Goal: Information Seeking & Learning: Learn about a topic

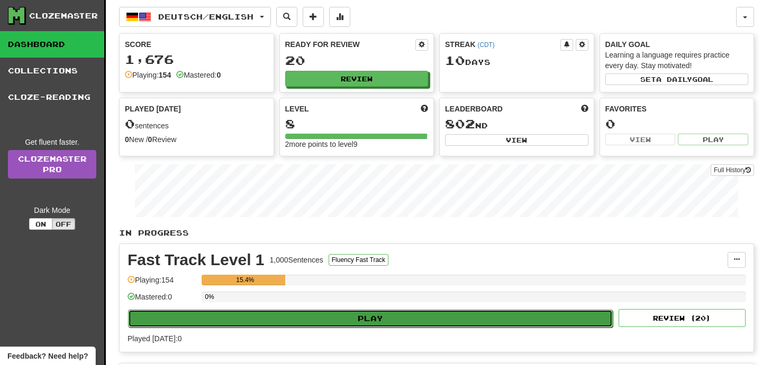
click at [400, 320] on button "Play" at bounding box center [370, 319] width 484 height 18
select select "**"
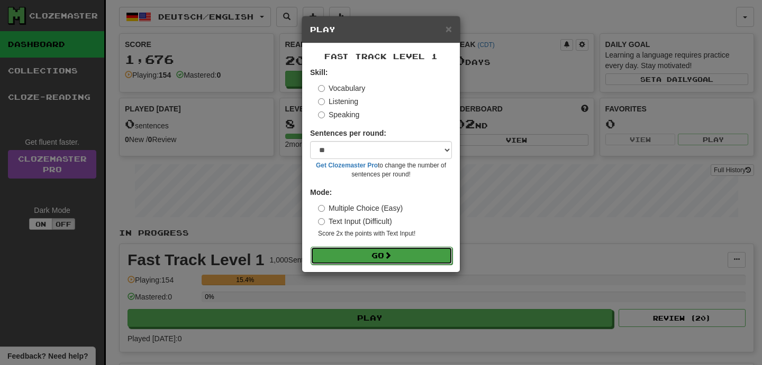
click at [401, 251] on button "Go" at bounding box center [381, 256] width 142 height 18
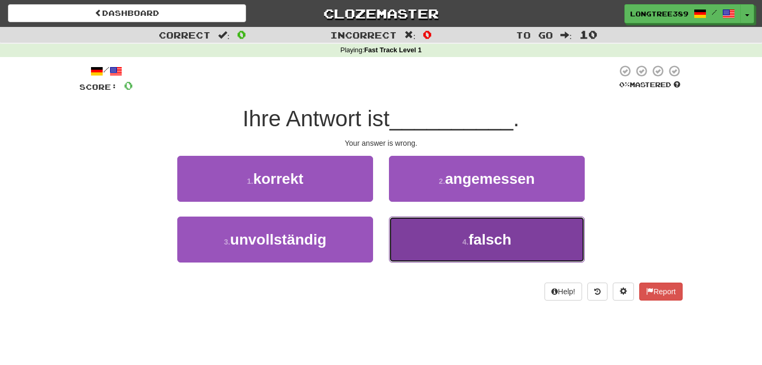
click at [460, 234] on button "4 . falsch" at bounding box center [487, 240] width 196 height 46
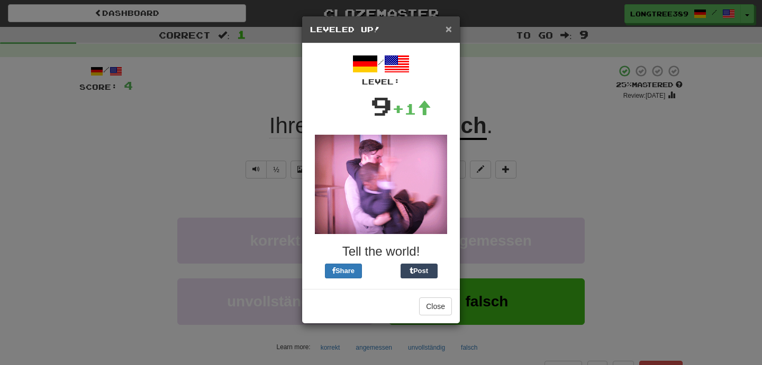
click at [451, 29] on span "×" at bounding box center [448, 29] width 6 height 12
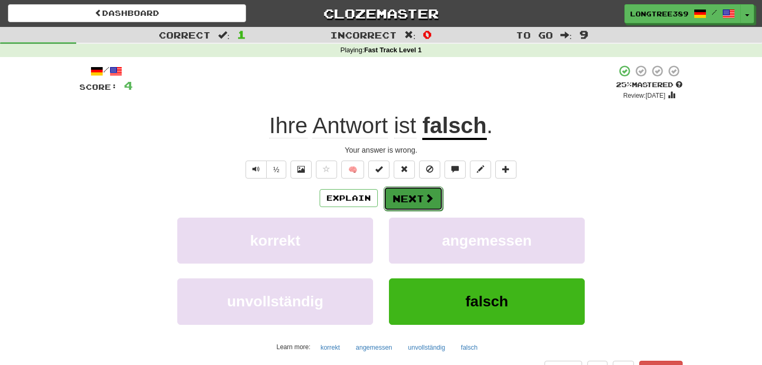
click at [413, 200] on button "Next" at bounding box center [412, 199] width 59 height 24
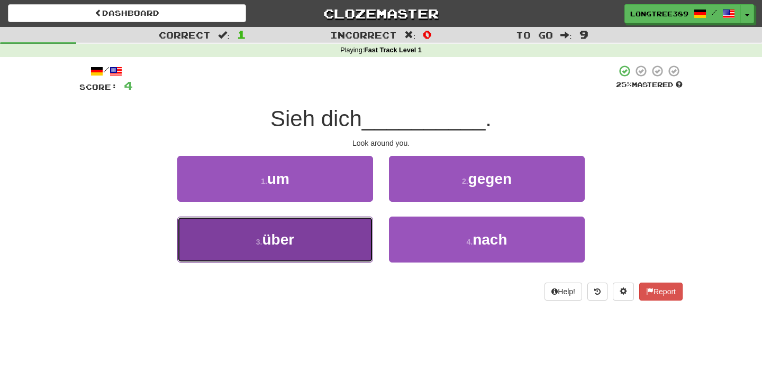
click at [329, 227] on button "3 . über" at bounding box center [275, 240] width 196 height 46
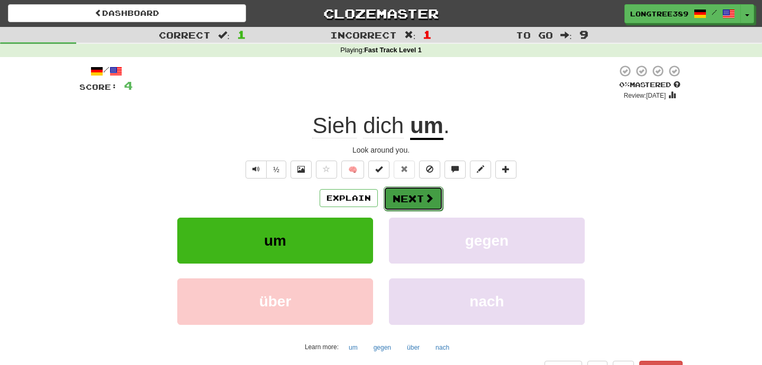
click at [407, 200] on button "Next" at bounding box center [412, 199] width 59 height 24
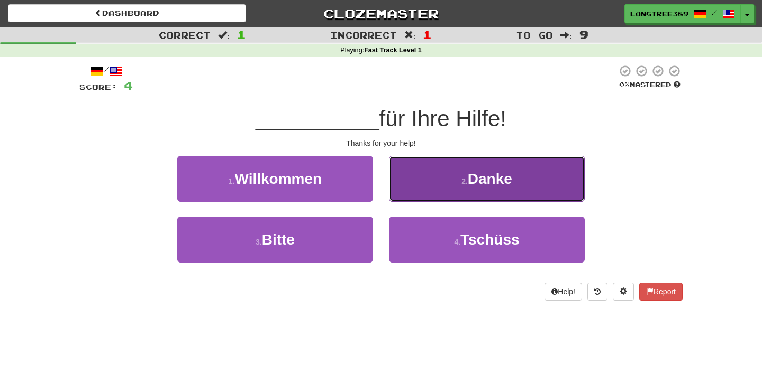
click at [437, 191] on button "2 . Danke" at bounding box center [487, 179] width 196 height 46
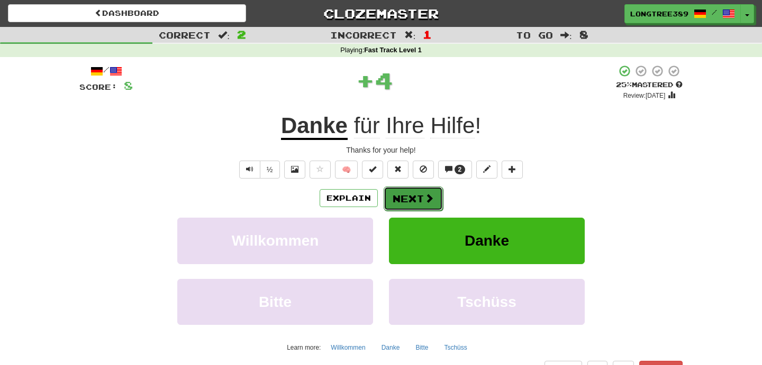
click at [413, 205] on button "Next" at bounding box center [412, 199] width 59 height 24
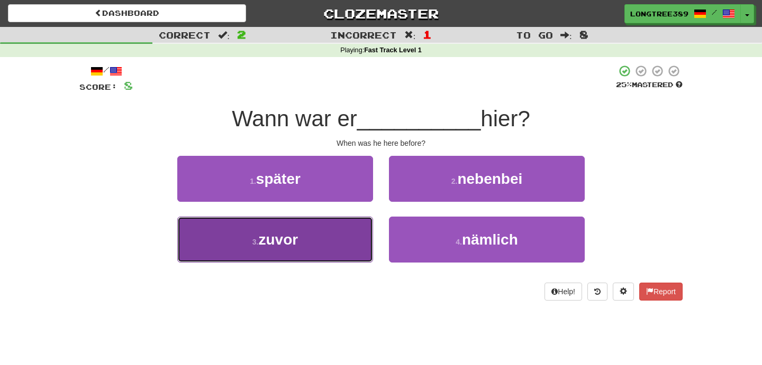
click at [300, 242] on button "3 . zuvor" at bounding box center [275, 240] width 196 height 46
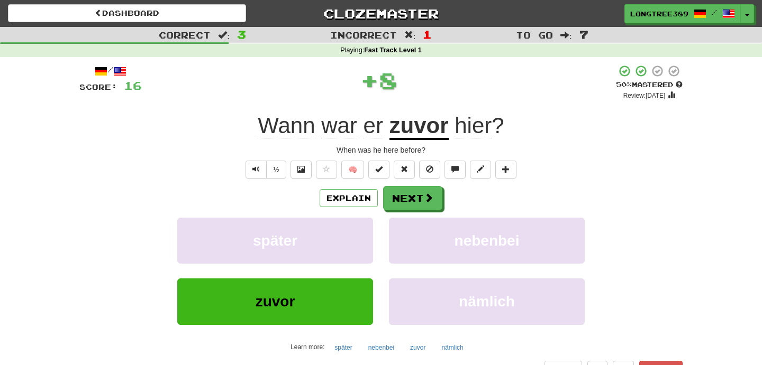
click at [424, 129] on u "zuvor" at bounding box center [418, 126] width 59 height 27
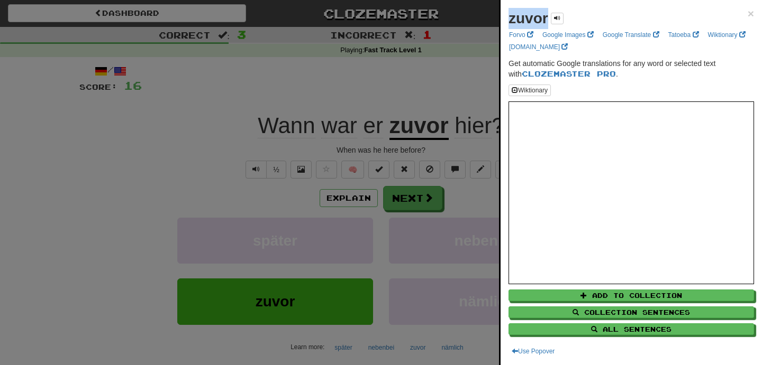
drag, startPoint x: 510, startPoint y: 21, endPoint x: 545, endPoint y: 21, distance: 34.4
click at [545, 21] on strong "zuvor" at bounding box center [528, 18] width 40 height 16
click at [631, 36] on link "Google Translate" at bounding box center [630, 35] width 63 height 12
click at [751, 12] on span "×" at bounding box center [750, 13] width 6 height 12
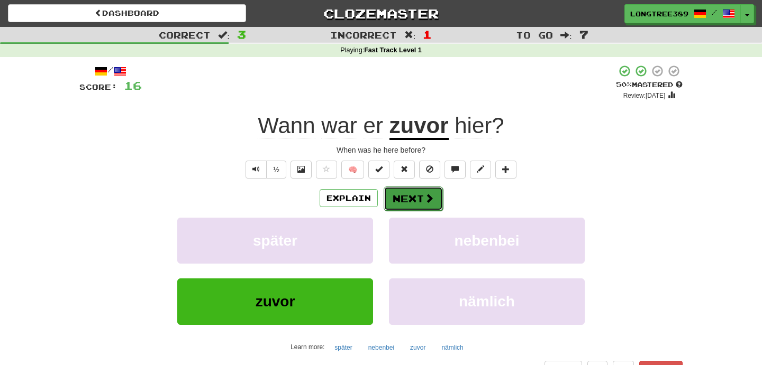
click at [426, 194] on span at bounding box center [429, 199] width 10 height 10
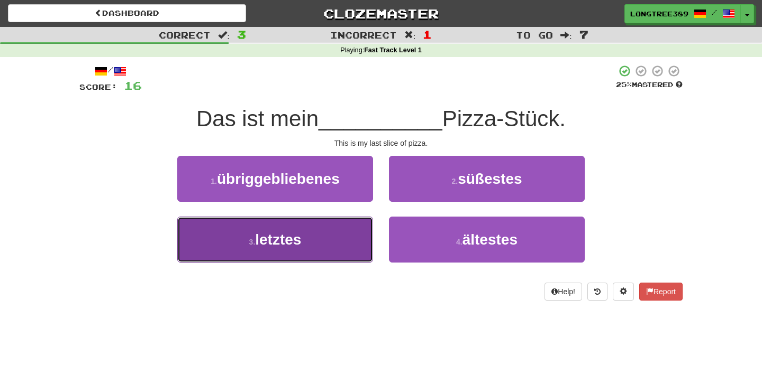
click at [306, 254] on button "3 . letztes" at bounding box center [275, 240] width 196 height 46
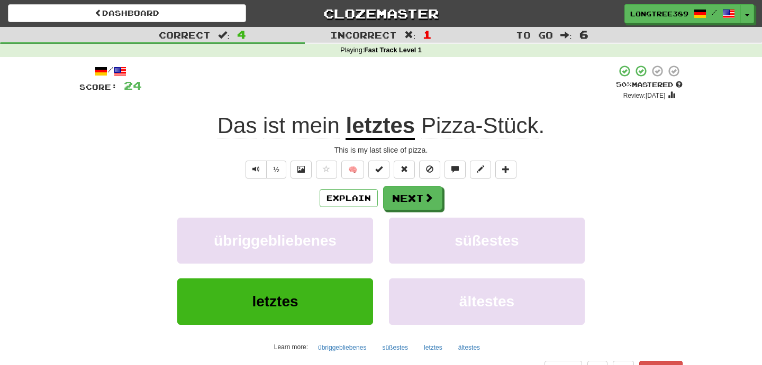
click at [376, 134] on u "letztes" at bounding box center [379, 126] width 69 height 27
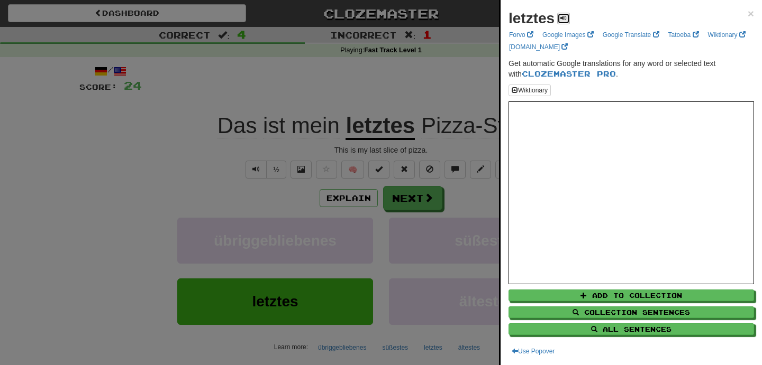
click at [563, 20] on span at bounding box center [563, 18] width 6 height 6
click at [752, 16] on span "×" at bounding box center [750, 13] width 6 height 12
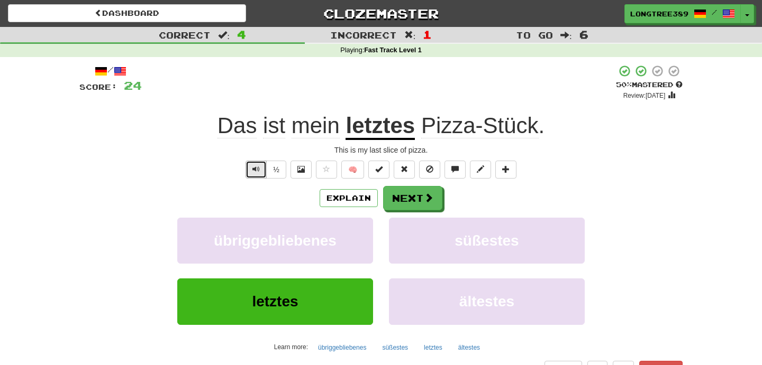
click at [258, 174] on button "Text-to-speech controls" at bounding box center [255, 170] width 21 height 18
click at [422, 203] on button "Next" at bounding box center [412, 199] width 59 height 24
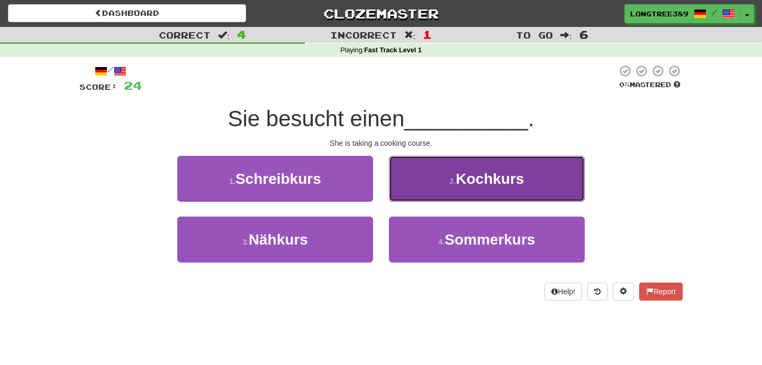
click at [478, 186] on span "Kochkurs" at bounding box center [489, 179] width 68 height 16
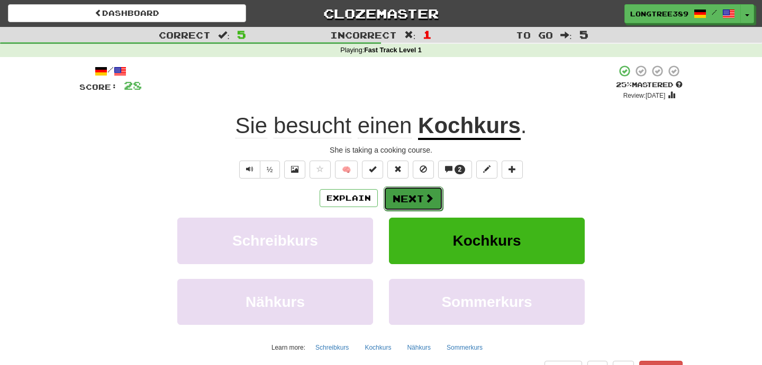
click at [404, 201] on button "Next" at bounding box center [412, 199] width 59 height 24
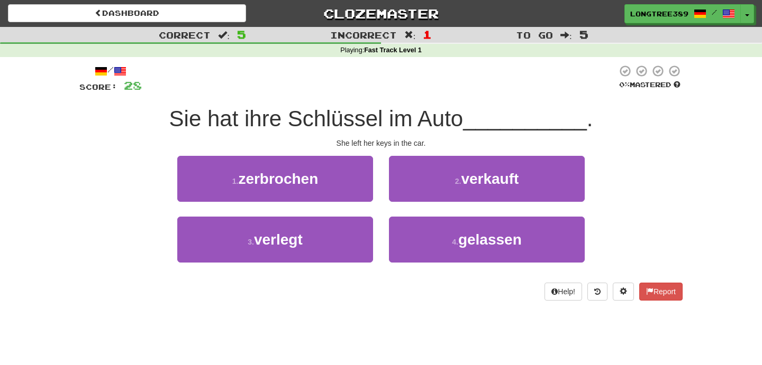
click at [278, 266] on div "3 . verlegt" at bounding box center [275, 247] width 212 height 61
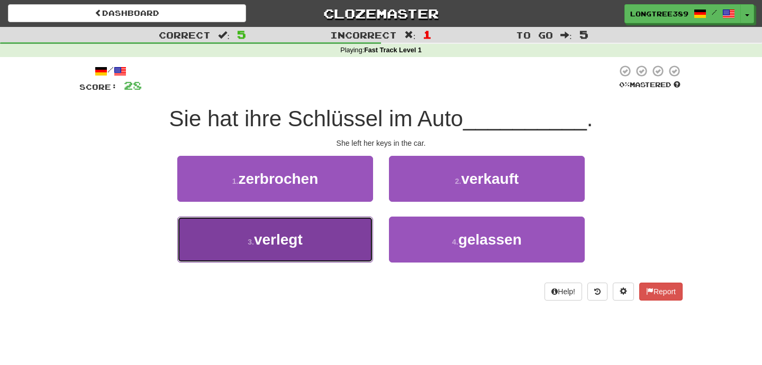
click at [309, 238] on button "3 . verlegt" at bounding box center [275, 240] width 196 height 46
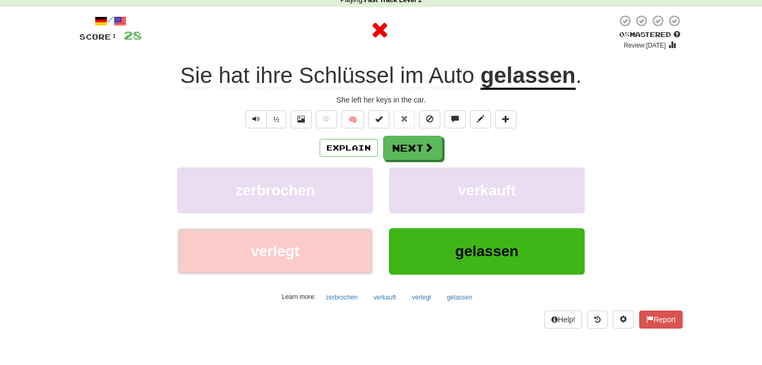
scroll to position [53, 0]
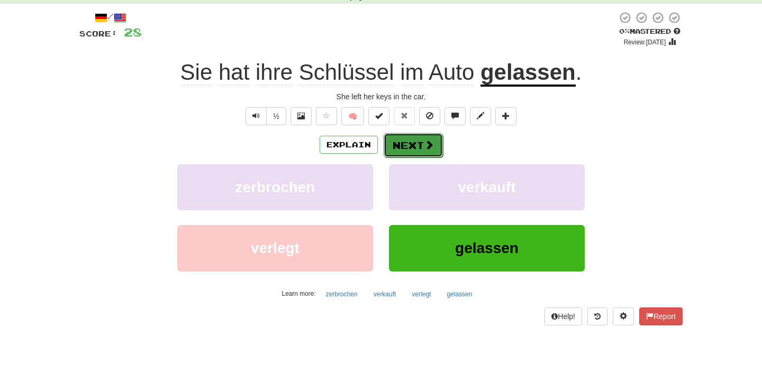
click at [425, 145] on span at bounding box center [429, 145] width 10 height 10
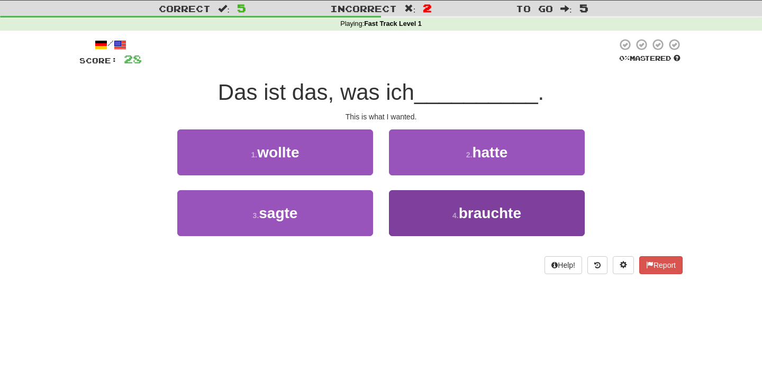
scroll to position [21, 0]
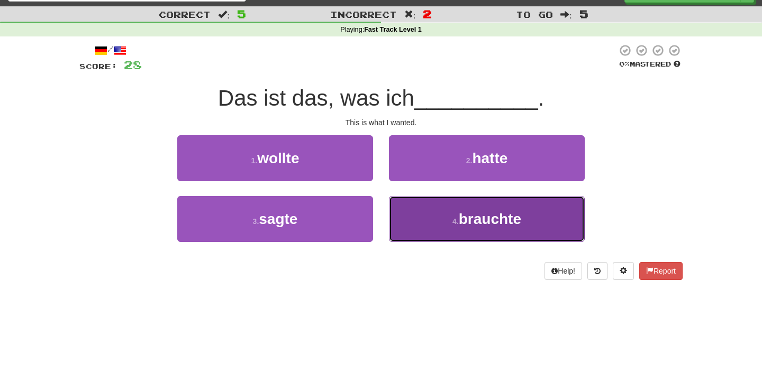
click at [464, 238] on button "4 . brauchte" at bounding box center [487, 219] width 196 height 46
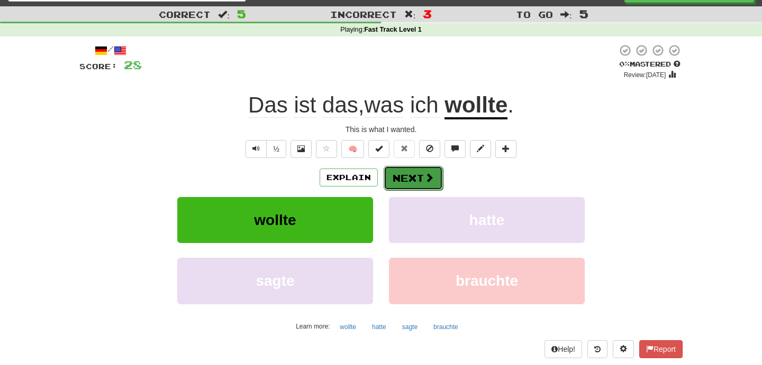
click at [413, 185] on button "Next" at bounding box center [412, 178] width 59 height 24
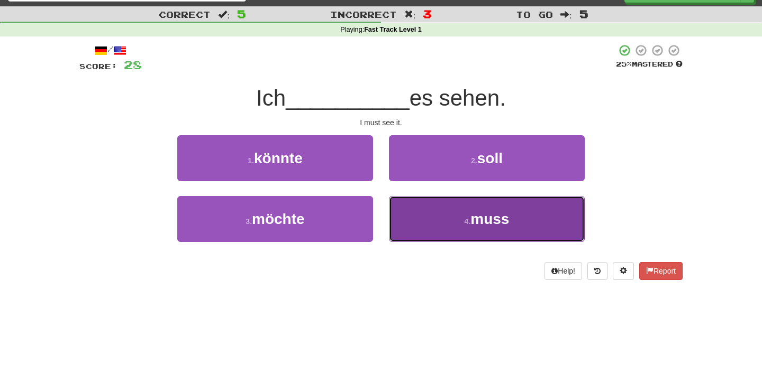
click at [452, 215] on button "4 . muss" at bounding box center [487, 219] width 196 height 46
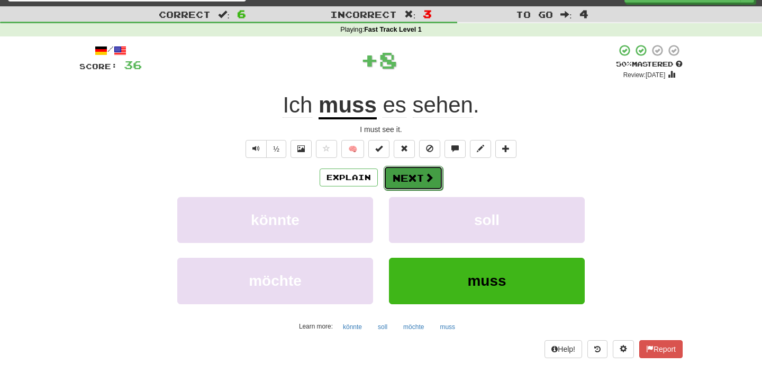
click at [424, 182] on span at bounding box center [429, 178] width 10 height 10
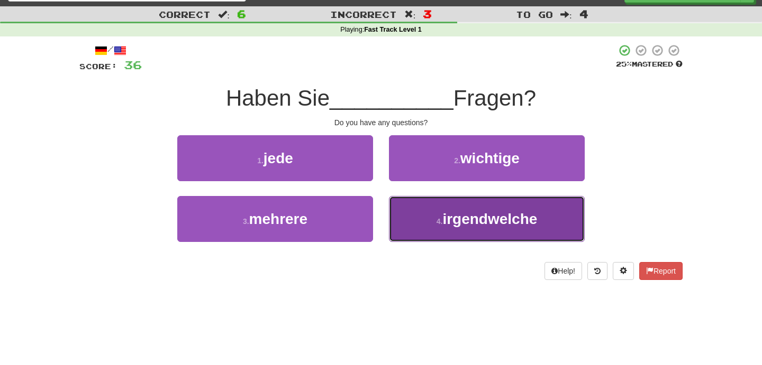
click at [459, 216] on span "irgendwelche" at bounding box center [489, 219] width 95 height 16
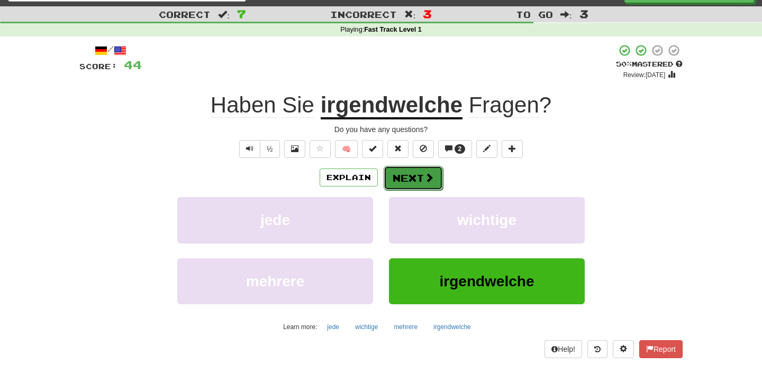
click at [418, 181] on button "Next" at bounding box center [412, 178] width 59 height 24
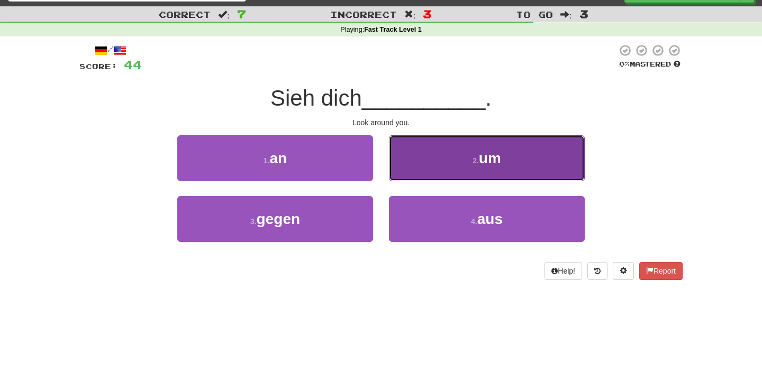
click at [445, 155] on button "2 . um" at bounding box center [487, 158] width 196 height 46
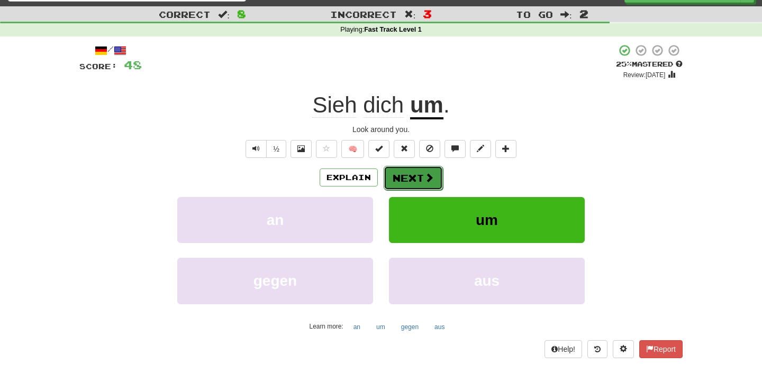
click at [422, 175] on button "Next" at bounding box center [412, 178] width 59 height 24
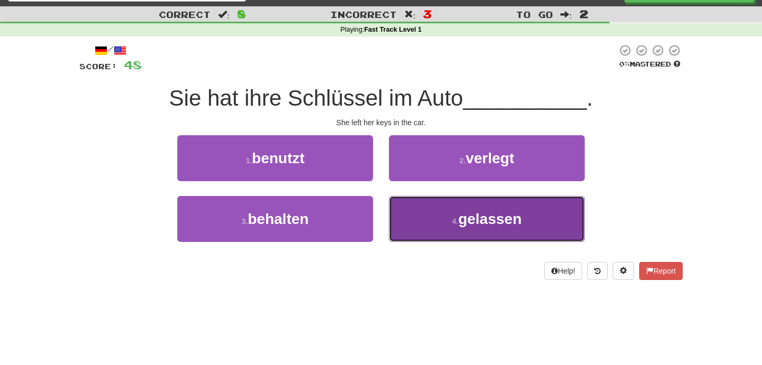
click at [451, 238] on button "4 . gelassen" at bounding box center [487, 219] width 196 height 46
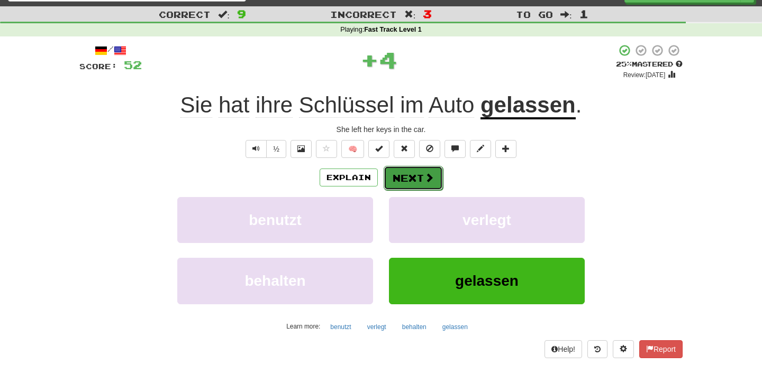
click at [409, 184] on button "Next" at bounding box center [412, 178] width 59 height 24
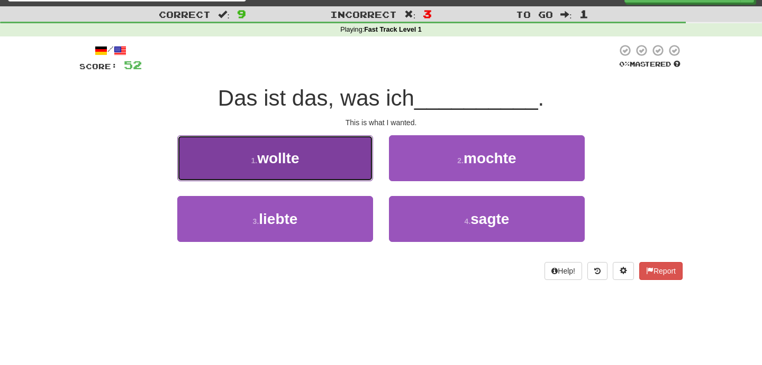
click at [331, 163] on button "1 . wollte" at bounding box center [275, 158] width 196 height 46
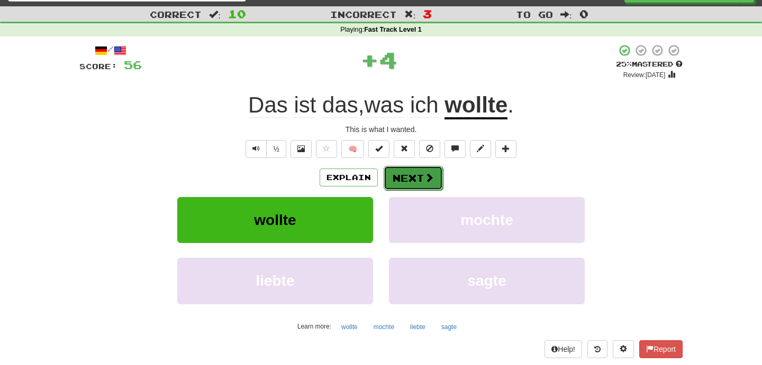
click at [423, 187] on button "Next" at bounding box center [412, 178] width 59 height 24
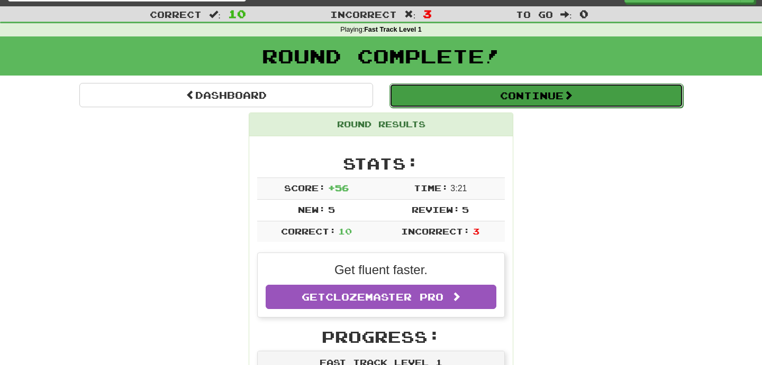
click at [535, 91] on button "Continue" at bounding box center [536, 96] width 294 height 24
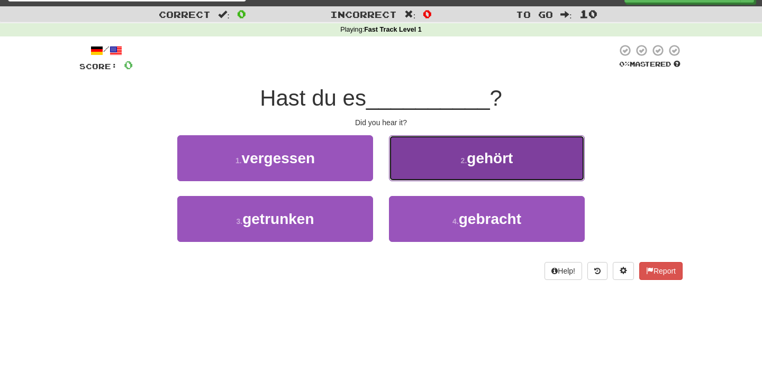
click at [522, 158] on button "2 . gehört" at bounding box center [487, 158] width 196 height 46
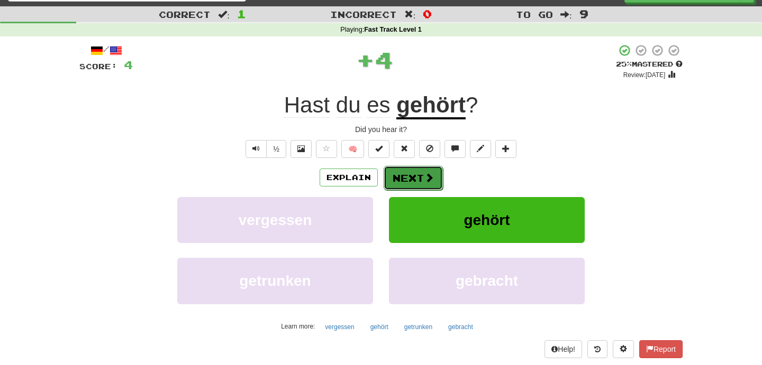
click at [422, 171] on button "Next" at bounding box center [412, 178] width 59 height 24
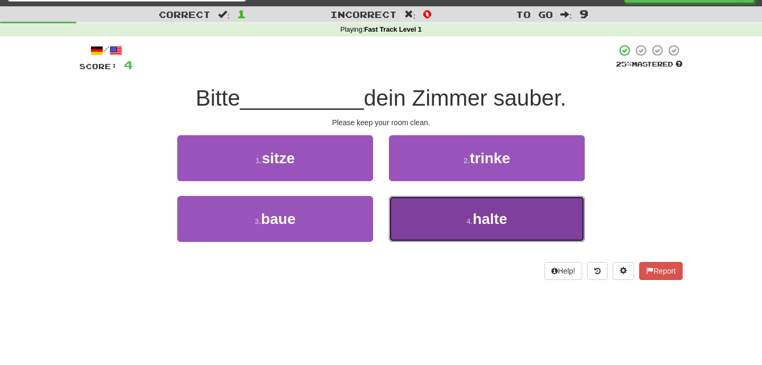
click at [452, 208] on button "4 . halte" at bounding box center [487, 219] width 196 height 46
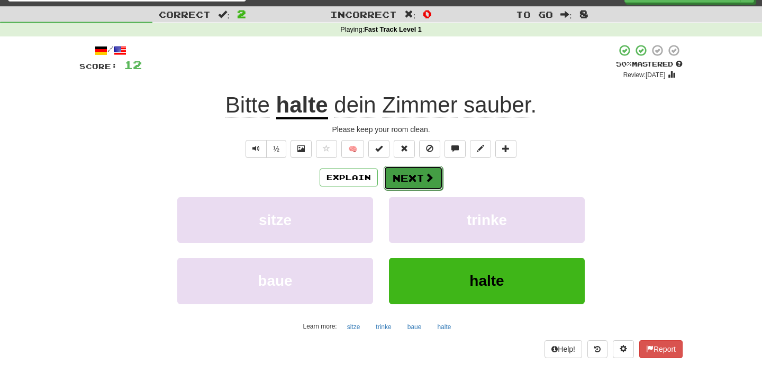
click at [417, 168] on button "Next" at bounding box center [412, 178] width 59 height 24
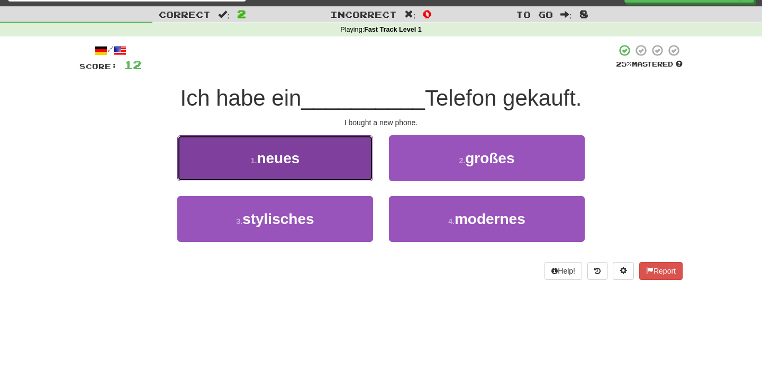
click at [287, 158] on span "neues" at bounding box center [278, 158] width 43 height 16
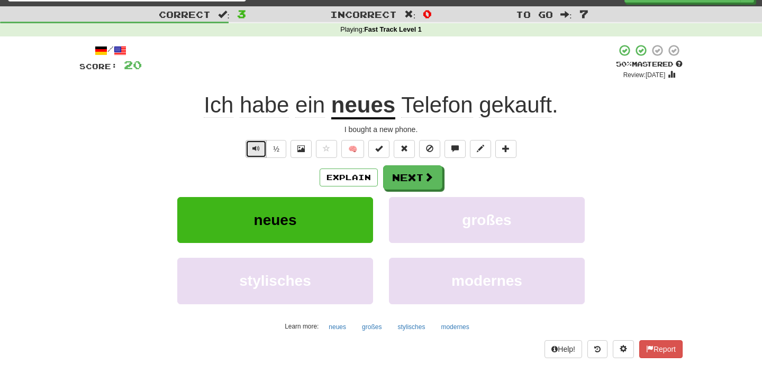
click at [263, 150] on button "Text-to-speech controls" at bounding box center [255, 149] width 21 height 18
click at [418, 178] on button "Next" at bounding box center [412, 178] width 59 height 24
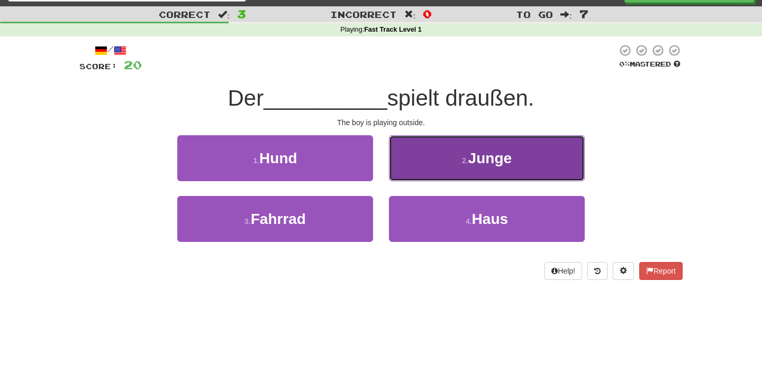
click at [456, 163] on button "2 . Junge" at bounding box center [487, 158] width 196 height 46
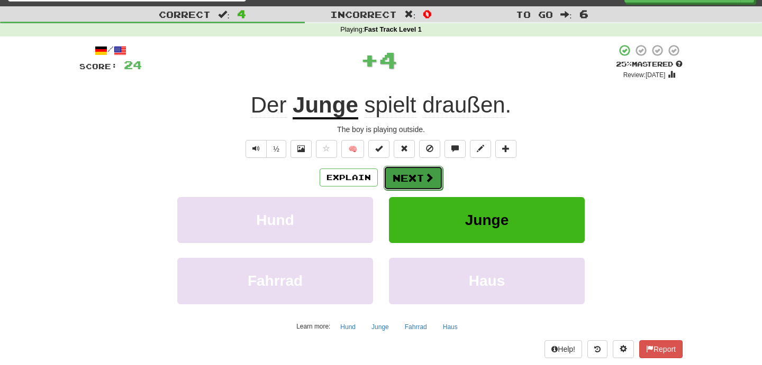
click at [405, 176] on button "Next" at bounding box center [412, 178] width 59 height 24
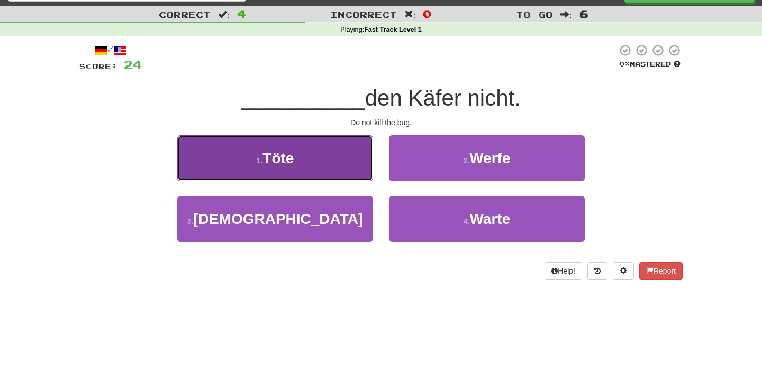
click at [316, 162] on button "1 . Töte" at bounding box center [275, 158] width 196 height 46
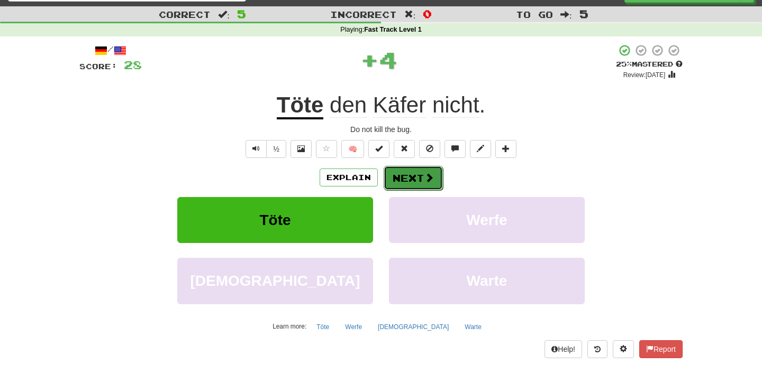
click at [416, 173] on button "Next" at bounding box center [412, 178] width 59 height 24
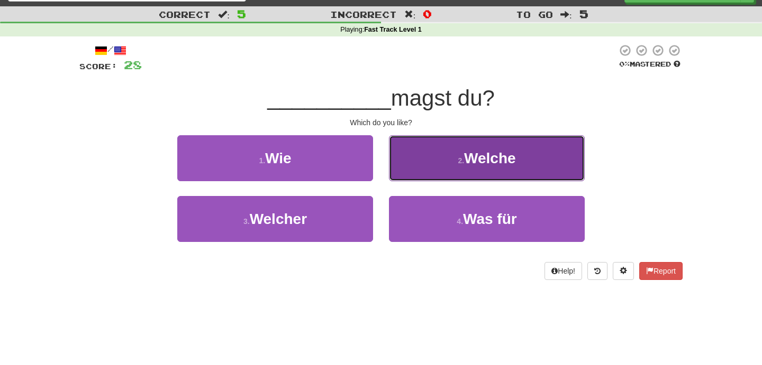
click at [433, 160] on button "2 . Welche" at bounding box center [487, 158] width 196 height 46
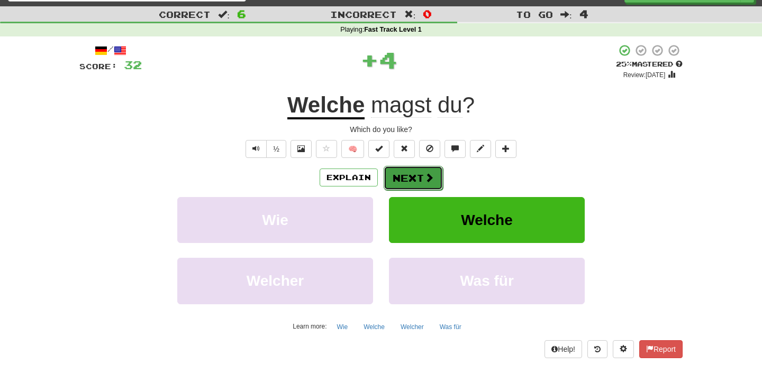
click at [416, 176] on button "Next" at bounding box center [412, 178] width 59 height 24
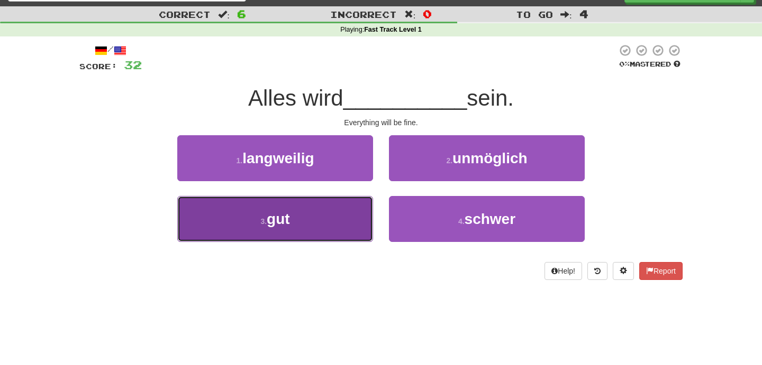
click at [333, 218] on button "3 . gut" at bounding box center [275, 219] width 196 height 46
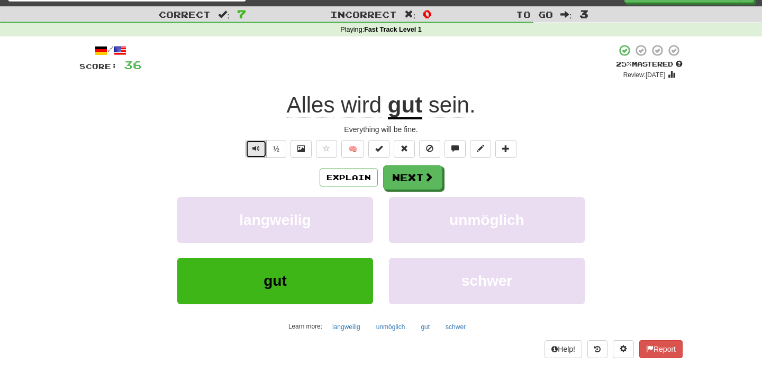
click at [256, 145] on span "Text-to-speech controls" at bounding box center [255, 148] width 7 height 7
click at [400, 178] on button "Next" at bounding box center [412, 178] width 59 height 24
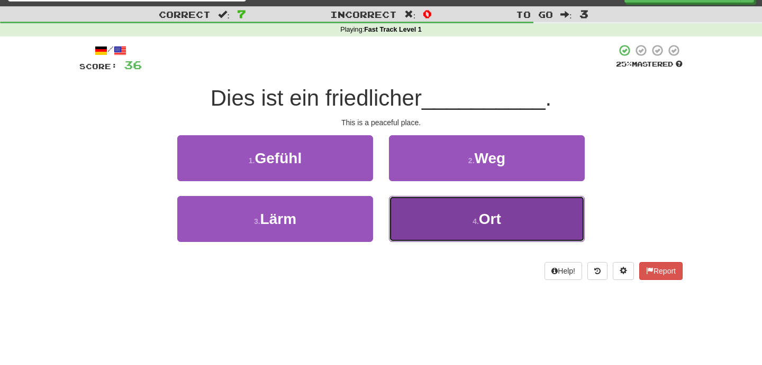
click at [474, 223] on small "4 ." at bounding box center [475, 221] width 6 height 8
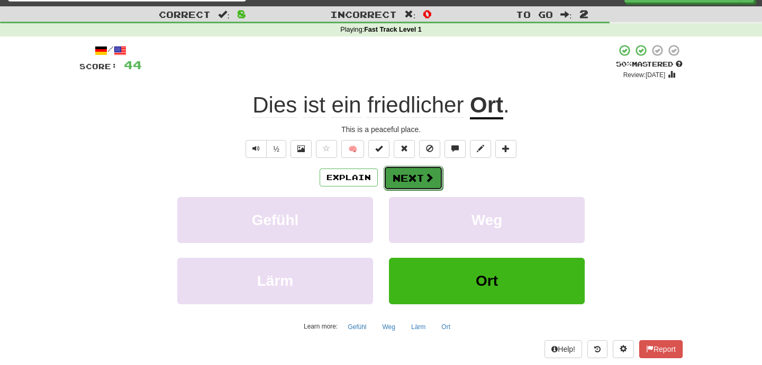
click at [406, 176] on button "Next" at bounding box center [412, 178] width 59 height 24
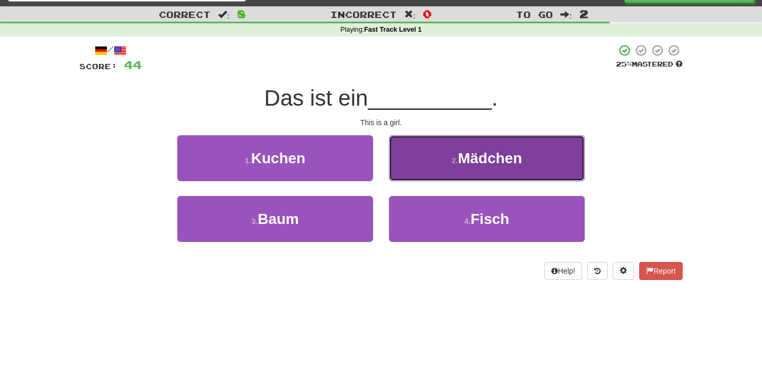
click at [417, 171] on button "2 . Mädchen" at bounding box center [487, 158] width 196 height 46
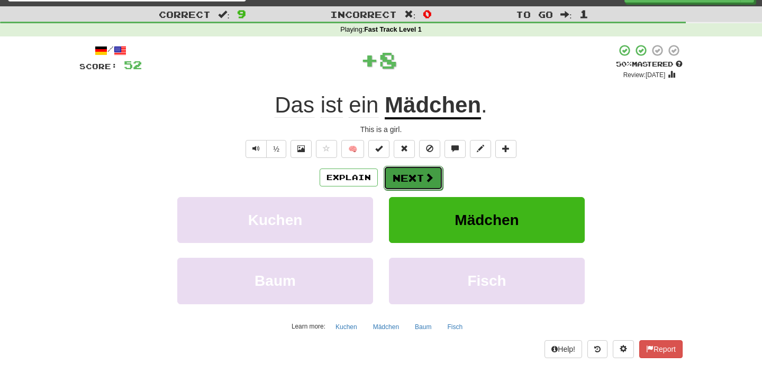
click at [423, 169] on button "Next" at bounding box center [412, 178] width 59 height 24
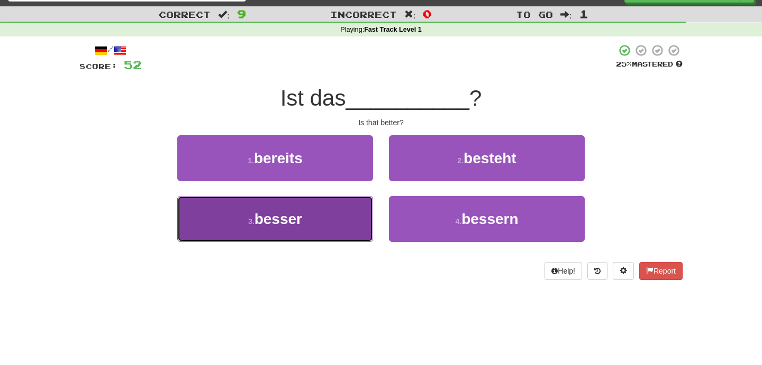
click at [301, 234] on button "3 . besser" at bounding box center [275, 219] width 196 height 46
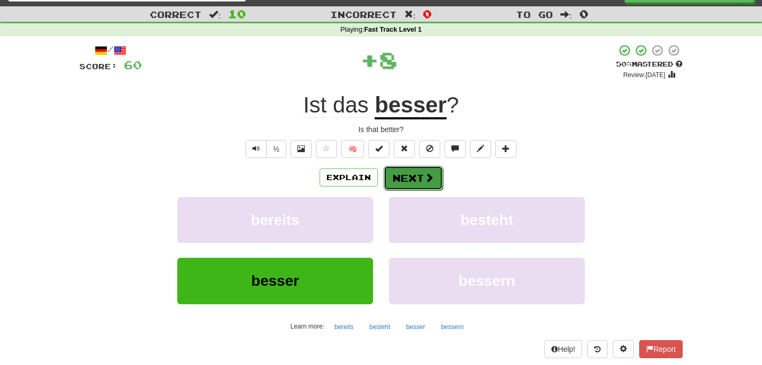
click at [406, 176] on button "Next" at bounding box center [412, 178] width 59 height 24
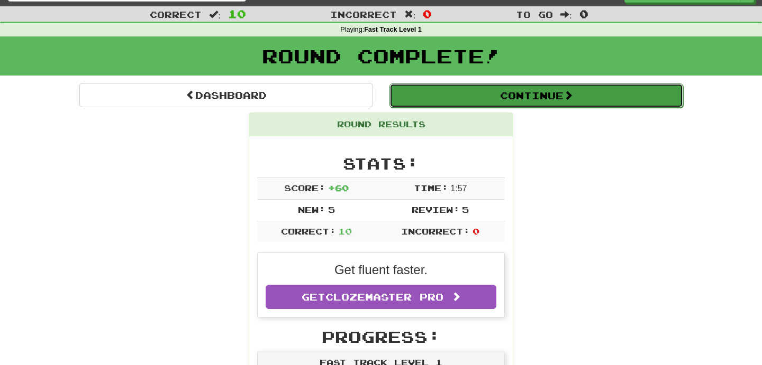
click at [453, 91] on button "Continue" at bounding box center [536, 96] width 294 height 24
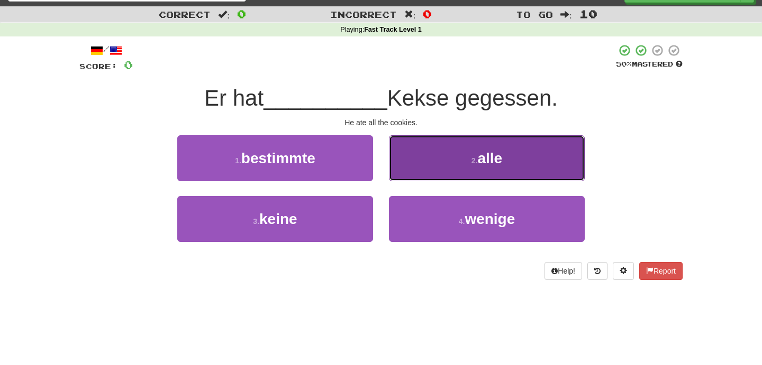
click at [426, 170] on button "2 . alle" at bounding box center [487, 158] width 196 height 46
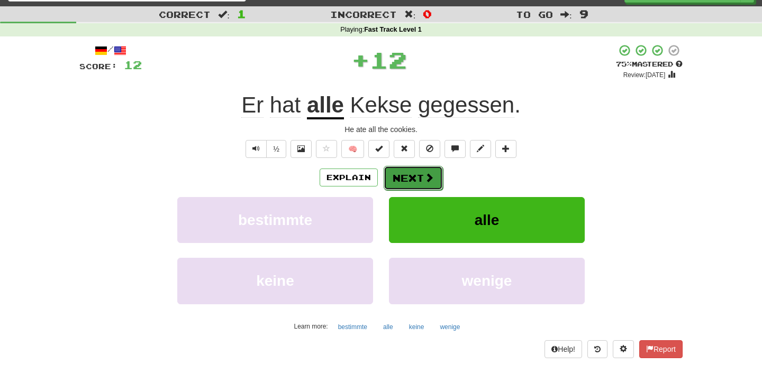
click at [418, 172] on button "Next" at bounding box center [412, 178] width 59 height 24
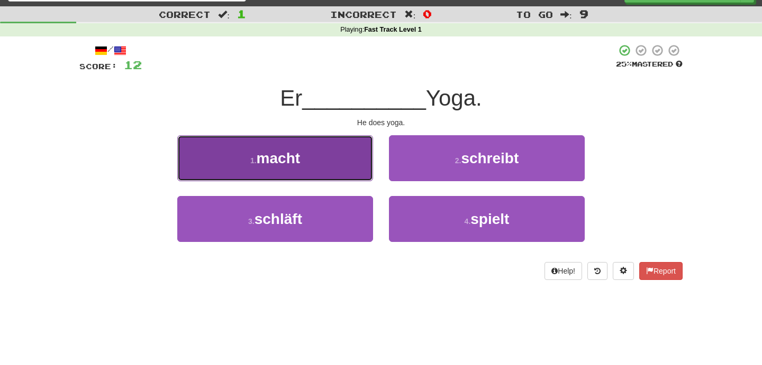
click at [292, 148] on button "1 . macht" at bounding box center [275, 158] width 196 height 46
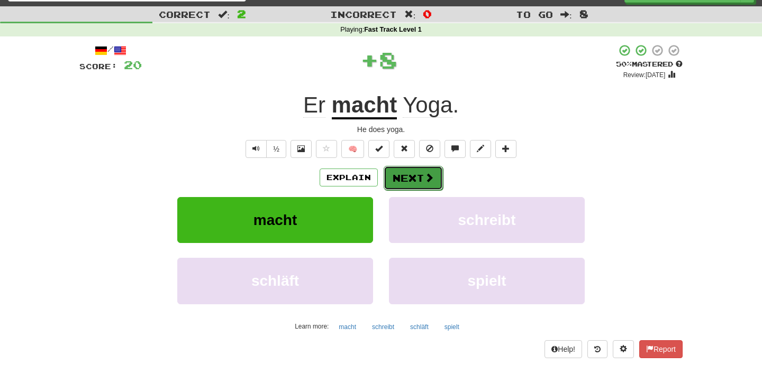
click at [405, 178] on button "Next" at bounding box center [412, 178] width 59 height 24
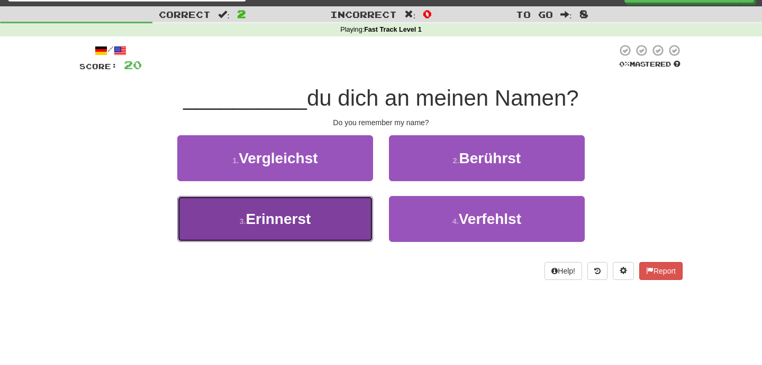
click at [275, 231] on button "3 . Erinnerst" at bounding box center [275, 219] width 196 height 46
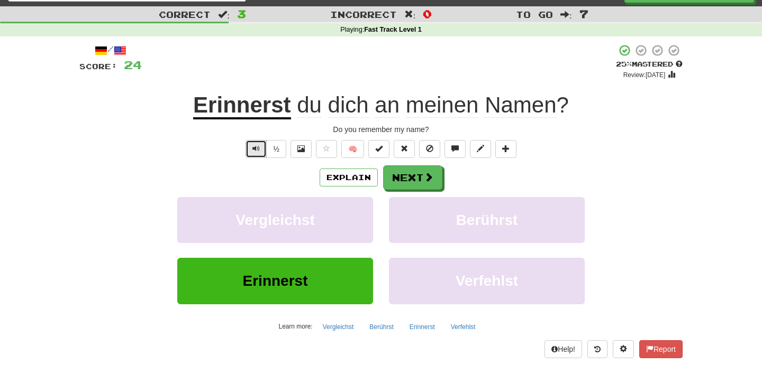
click at [254, 154] on button "Text-to-speech controls" at bounding box center [255, 149] width 21 height 18
click at [253, 150] on span "Text-to-speech controls" at bounding box center [255, 148] width 7 height 7
click at [422, 181] on button "Next" at bounding box center [412, 178] width 59 height 24
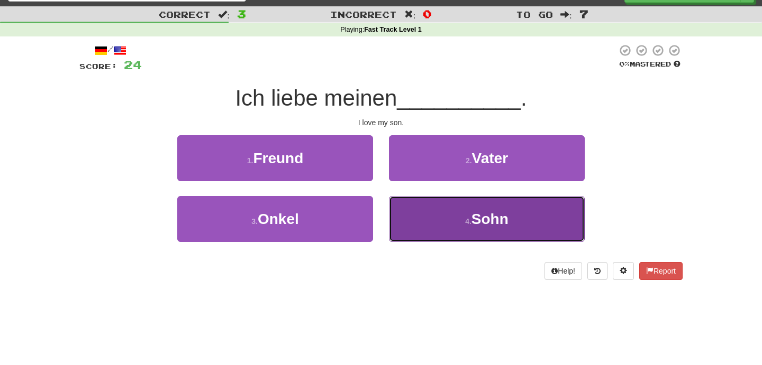
click at [409, 218] on button "4 . Sohn" at bounding box center [487, 219] width 196 height 46
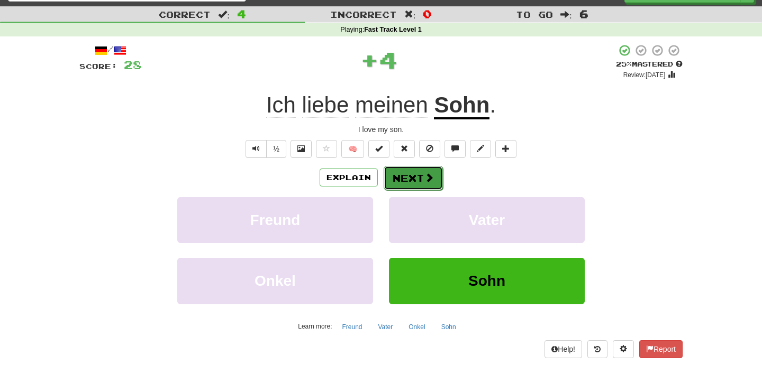
click at [417, 174] on button "Next" at bounding box center [412, 178] width 59 height 24
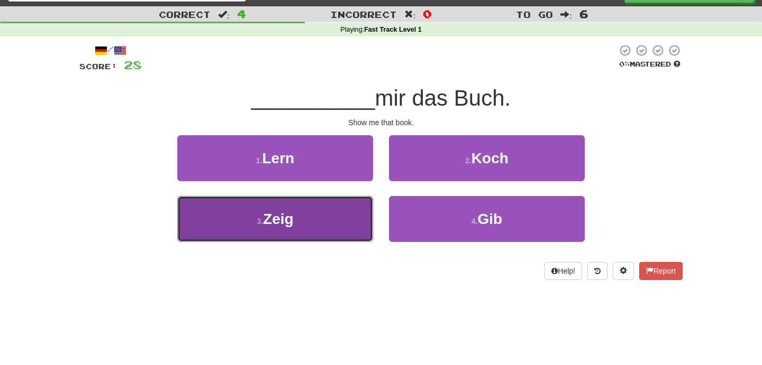
click at [287, 224] on span "Zeig" at bounding box center [278, 219] width 31 height 16
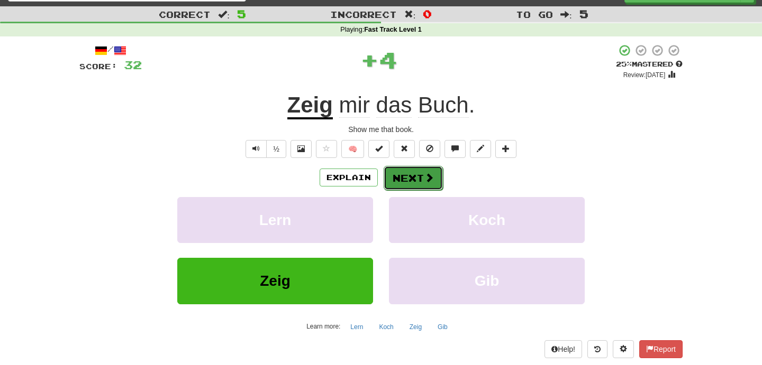
click at [419, 177] on button "Next" at bounding box center [412, 178] width 59 height 24
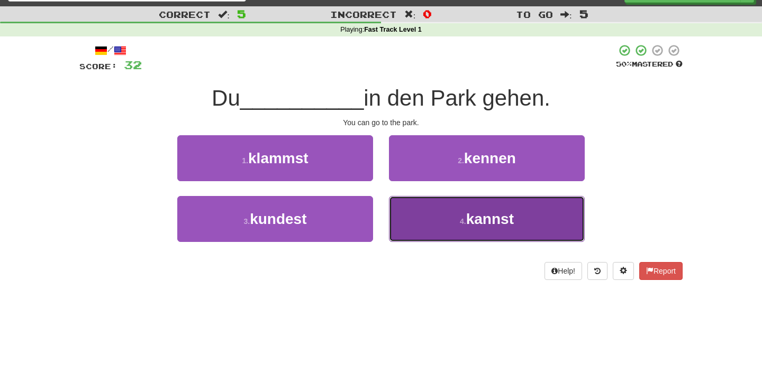
click at [446, 222] on button "4 . kannst" at bounding box center [487, 219] width 196 height 46
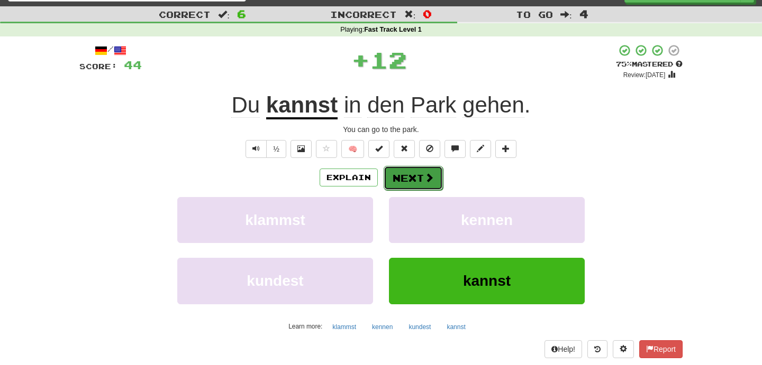
click at [417, 181] on button "Next" at bounding box center [412, 178] width 59 height 24
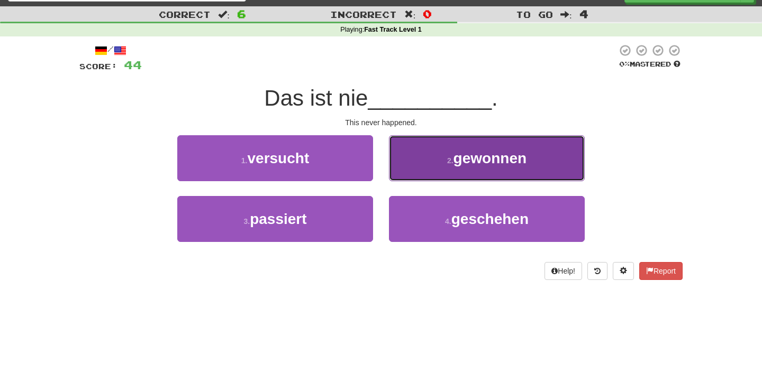
click at [446, 153] on button "2 . gewonnen" at bounding box center [487, 158] width 196 height 46
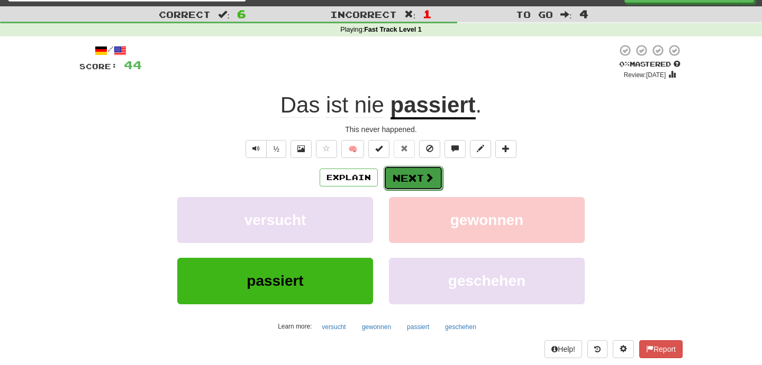
click at [419, 180] on button "Next" at bounding box center [412, 178] width 59 height 24
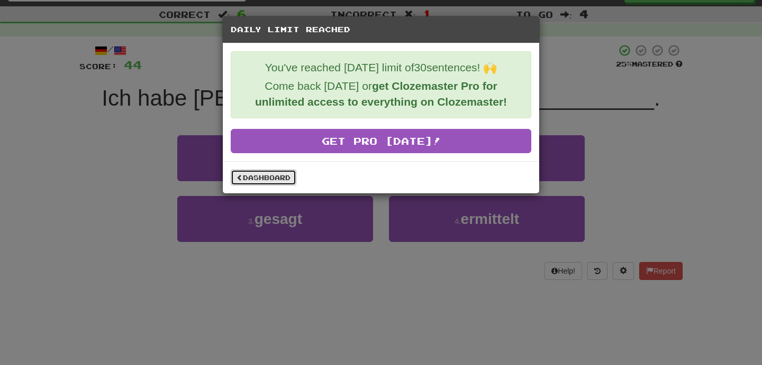
click at [251, 174] on link "Dashboard" at bounding box center [264, 178] width 66 height 16
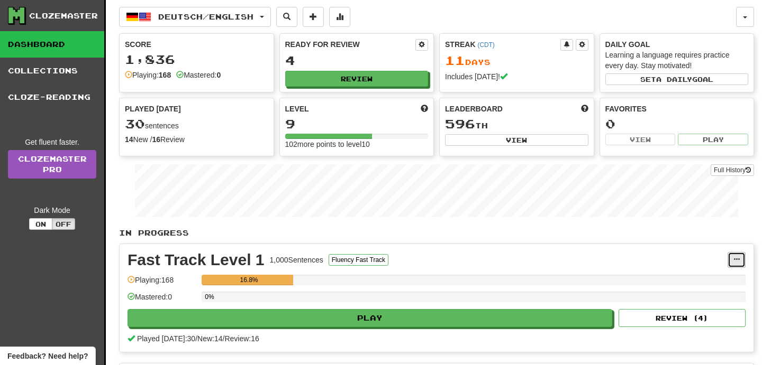
click at [739, 261] on span at bounding box center [736, 260] width 6 height 6
click at [718, 274] on link "Manage Sentences" at bounding box center [689, 279] width 109 height 14
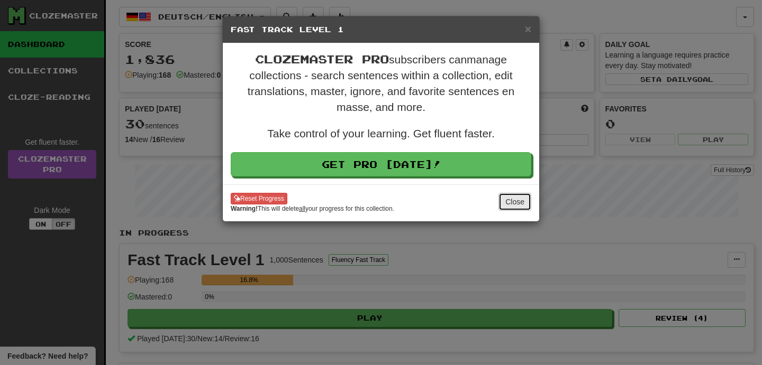
click at [520, 203] on button "Close" at bounding box center [514, 202] width 33 height 18
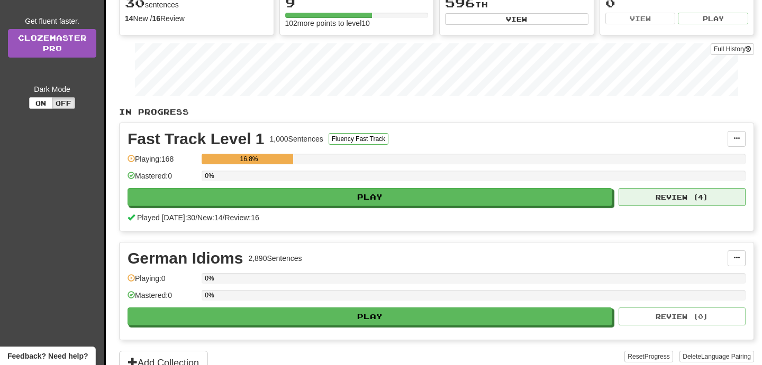
scroll to position [122, 0]
